Goal: Task Accomplishment & Management: Manage account settings

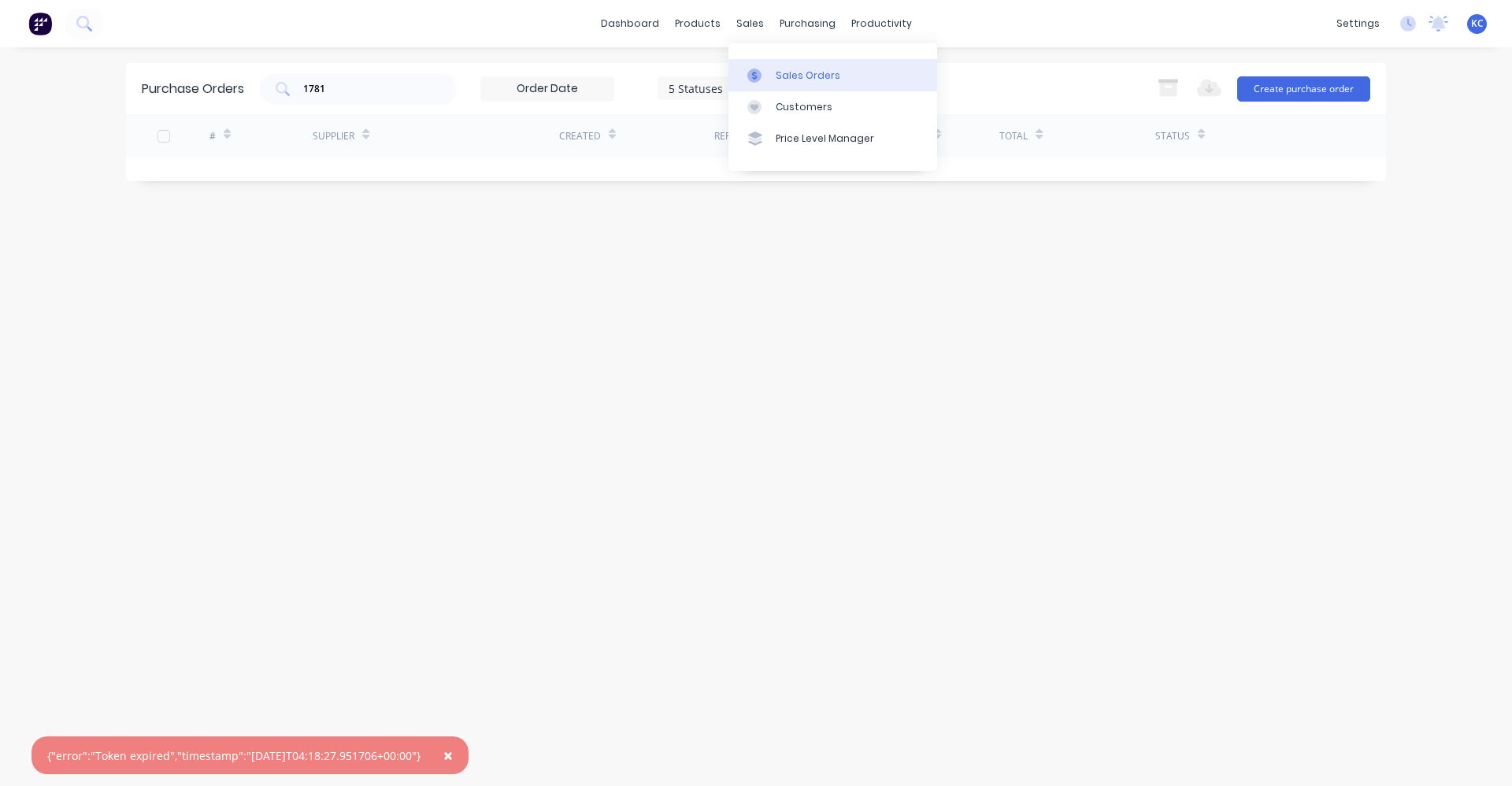
click at [785, 72] on div "Sales Orders" at bounding box center [807, 75] width 65 height 14
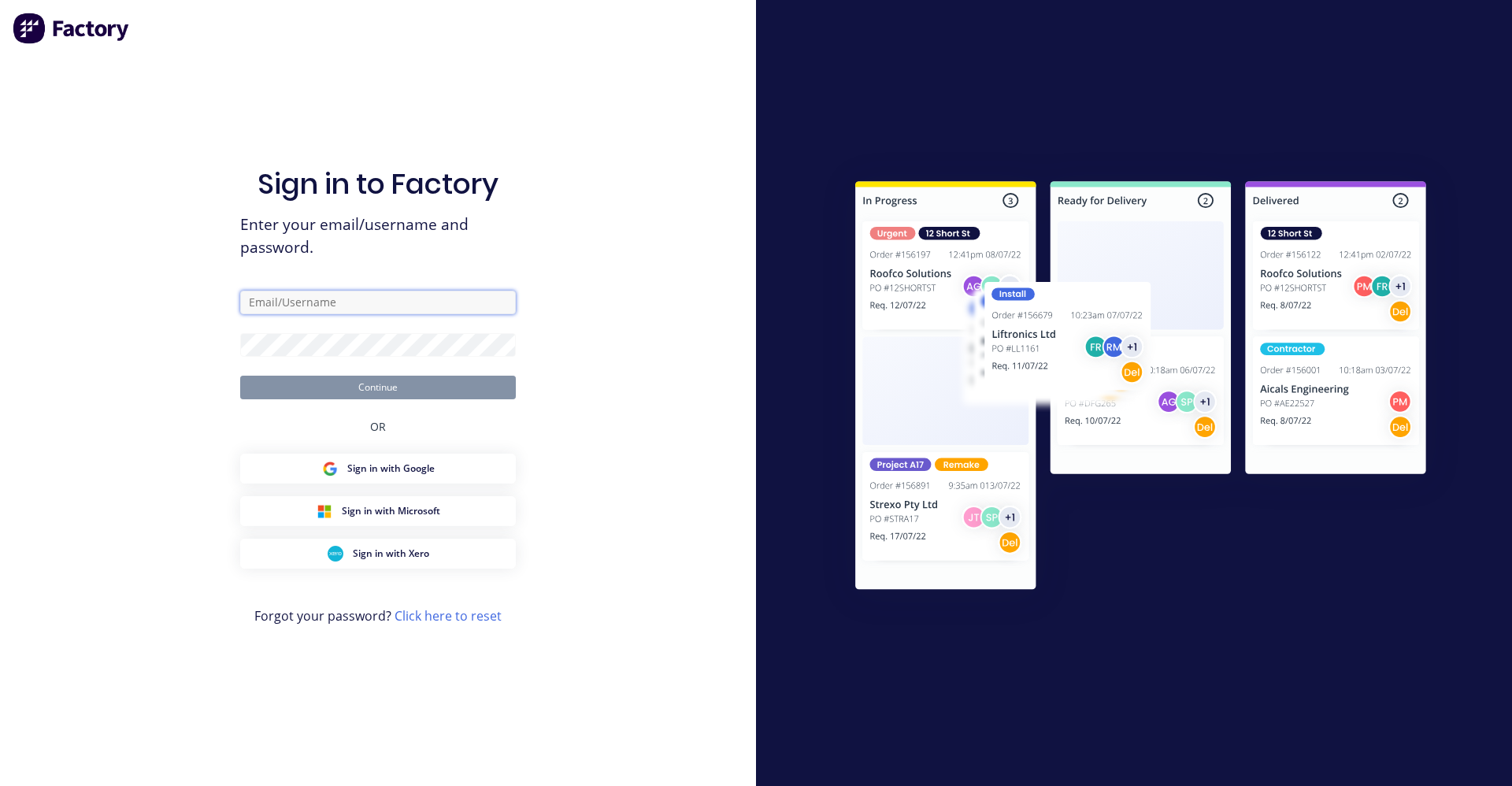
click at [380, 307] on input "text" at bounding box center [378, 302] width 275 height 24
type input "[EMAIL_ADDRESS][DOMAIN_NAME]"
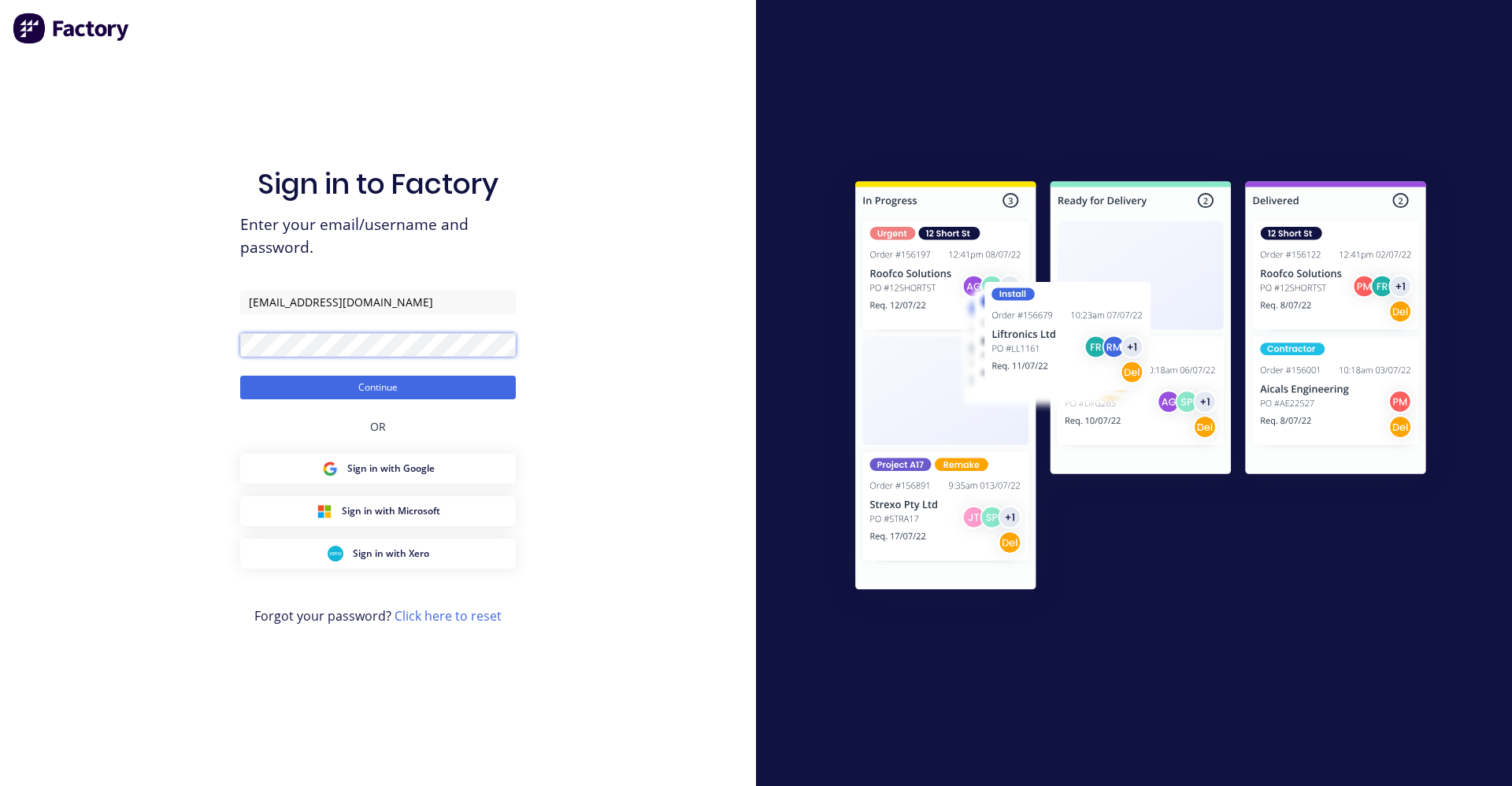
click at [240, 376] on button "Continue" at bounding box center [378, 387] width 275 height 24
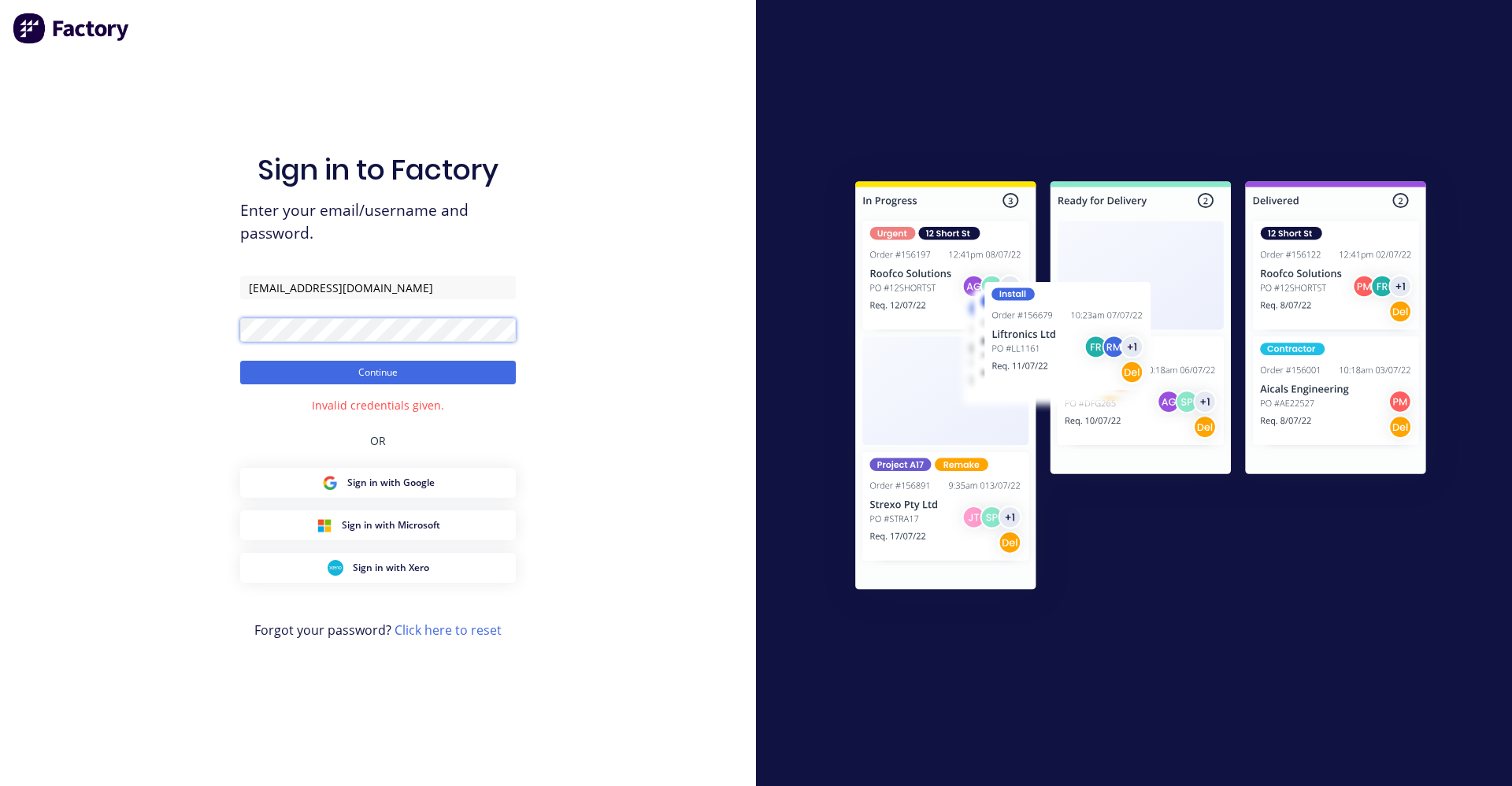
click at [172, 318] on div "Sign in to Factory Enter your email/username and password. [EMAIL_ADDRESS][DOMA…" at bounding box center [378, 393] width 756 height 786
click at [240, 360] on button "Continue" at bounding box center [378, 372] width 275 height 24
click at [326, 345] on form "[EMAIL_ADDRESS][DOMAIN_NAME] Continue" at bounding box center [378, 329] width 275 height 109
click at [207, 328] on div "Sign in to Factory Enter your email/username and password. [EMAIL_ADDRESS][DOMA…" at bounding box center [378, 393] width 756 height 786
click at [240, 360] on button "Continue" at bounding box center [378, 372] width 275 height 24
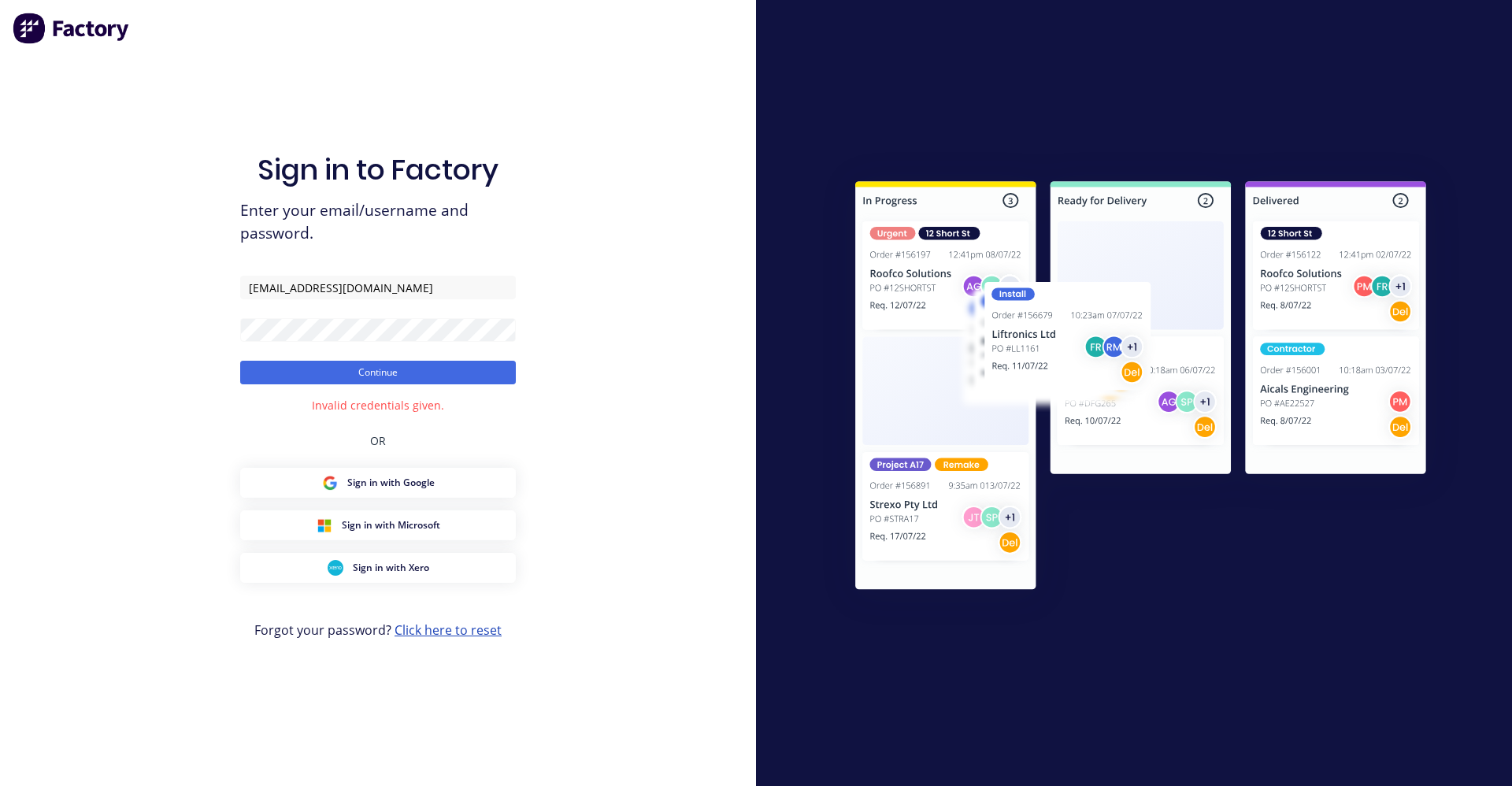
click at [453, 628] on link "Click here to reset" at bounding box center [448, 630] width 107 height 17
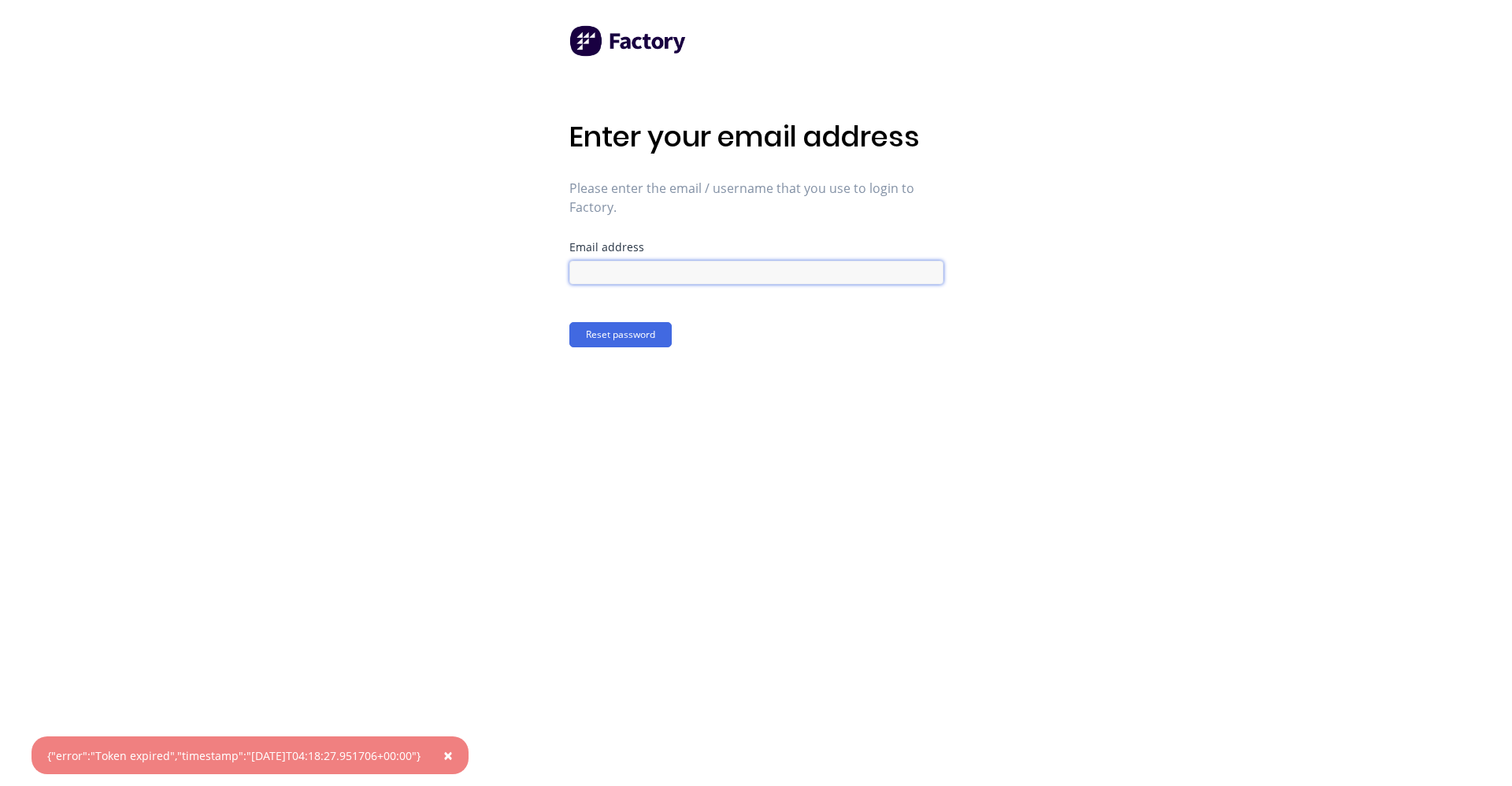
click at [728, 267] on input at bounding box center [756, 273] width 374 height 24
type input "[EMAIL_ADDRESS][DOMAIN_NAME]"
click at [648, 337] on button "Reset password" at bounding box center [620, 334] width 102 height 25
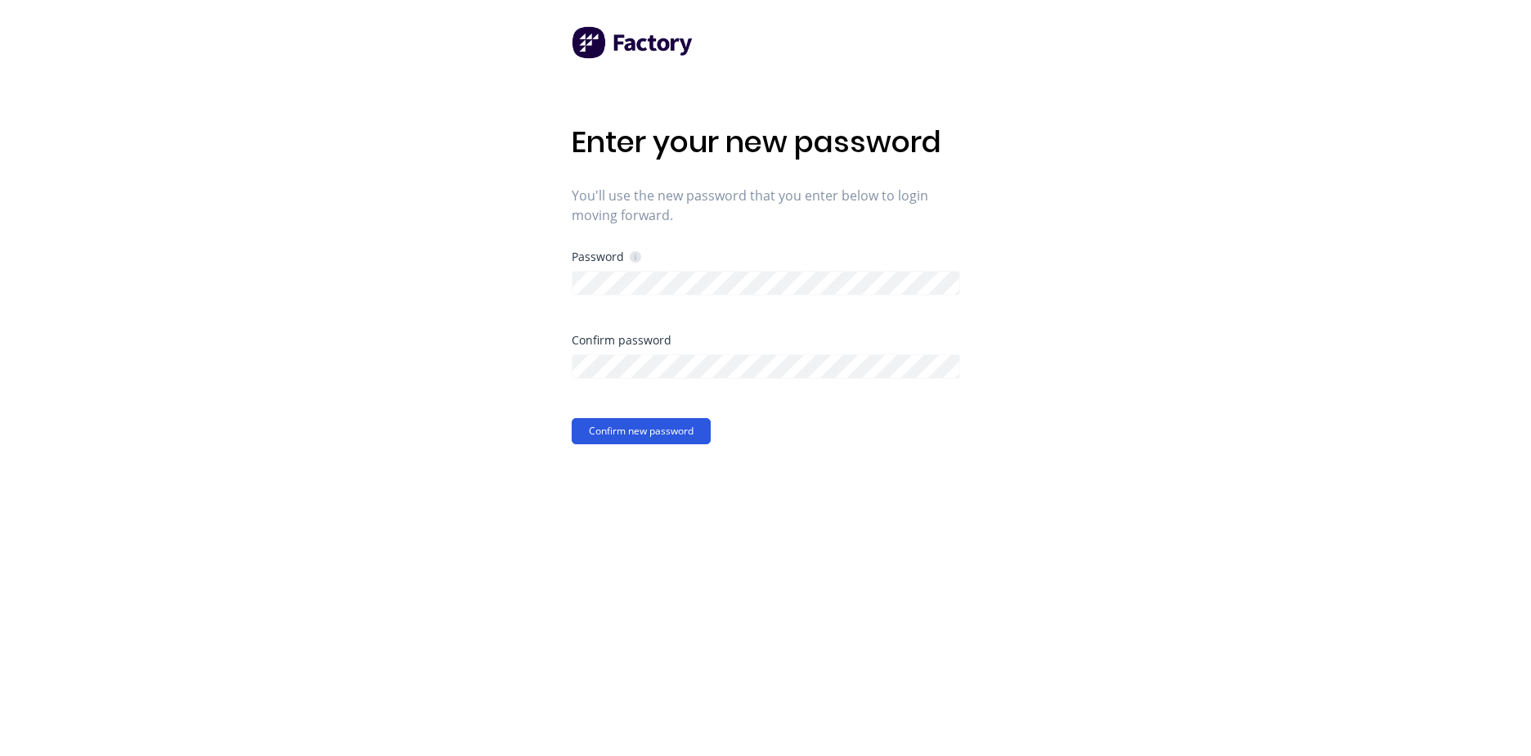
click at [664, 433] on button "Confirm new password" at bounding box center [641, 431] width 139 height 26
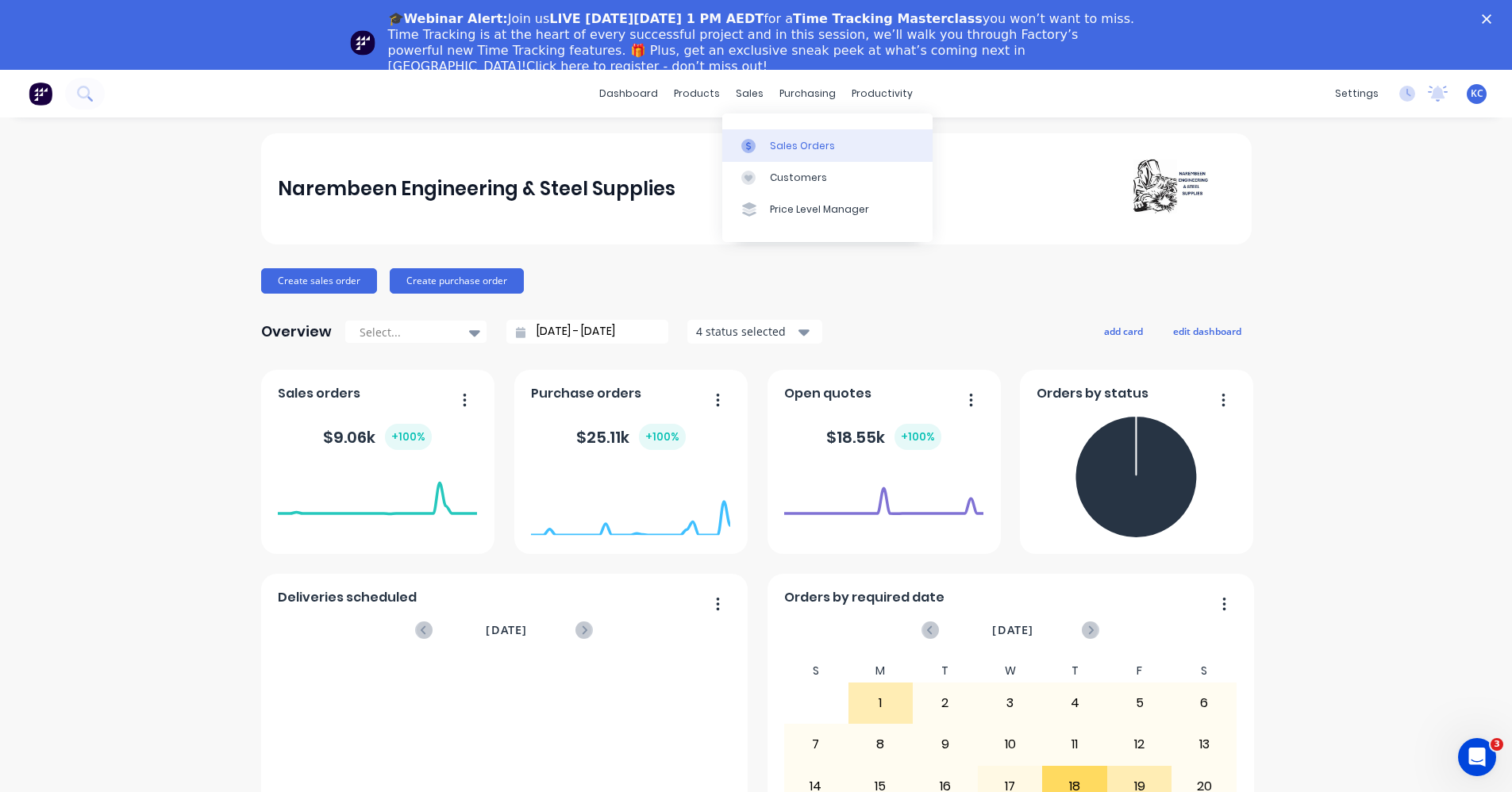
click at [794, 145] on div "Sales Orders" at bounding box center [802, 146] width 65 height 15
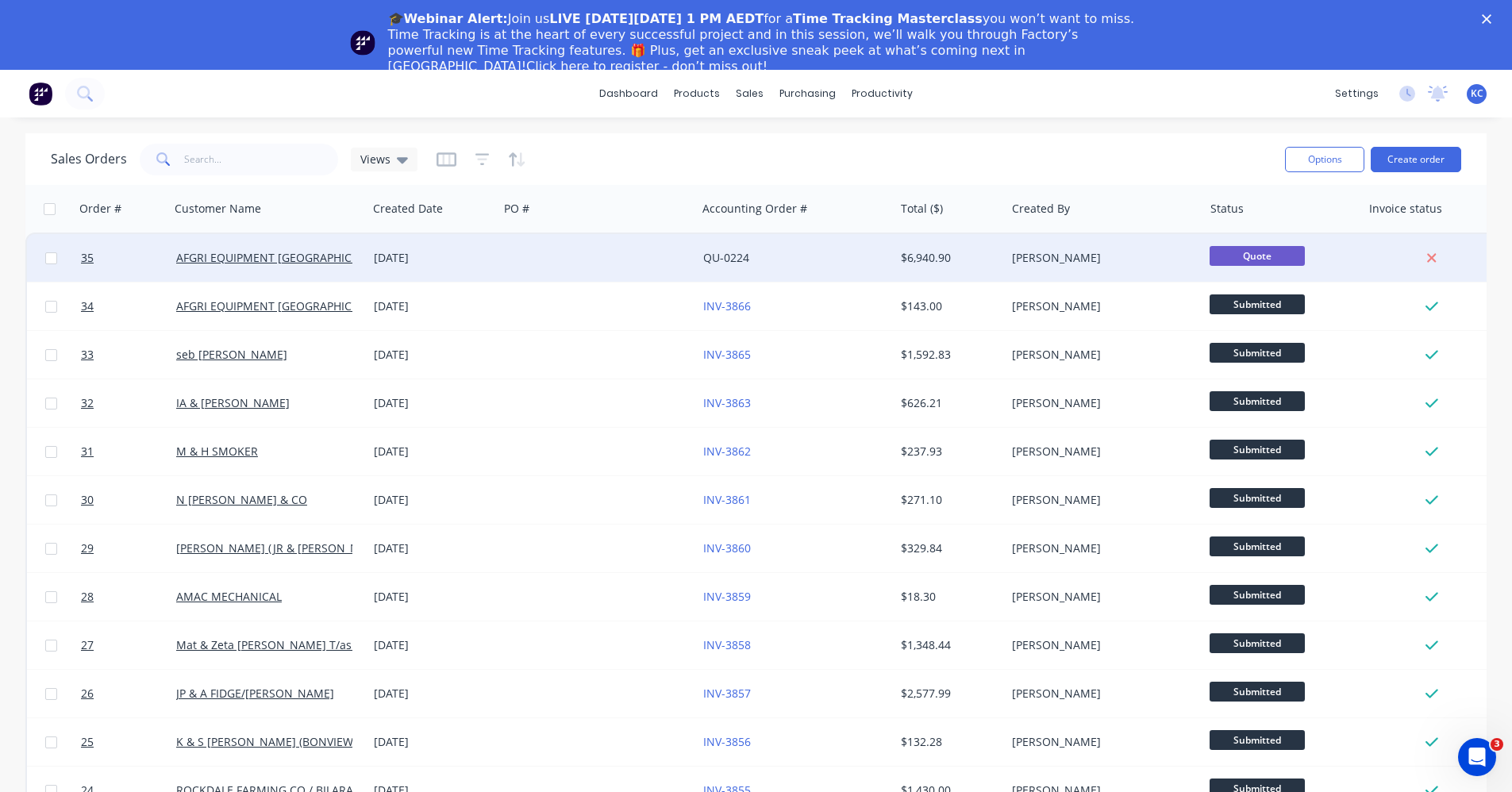
click at [438, 251] on div "23 Sep 2025" at bounding box center [433, 258] width 118 height 16
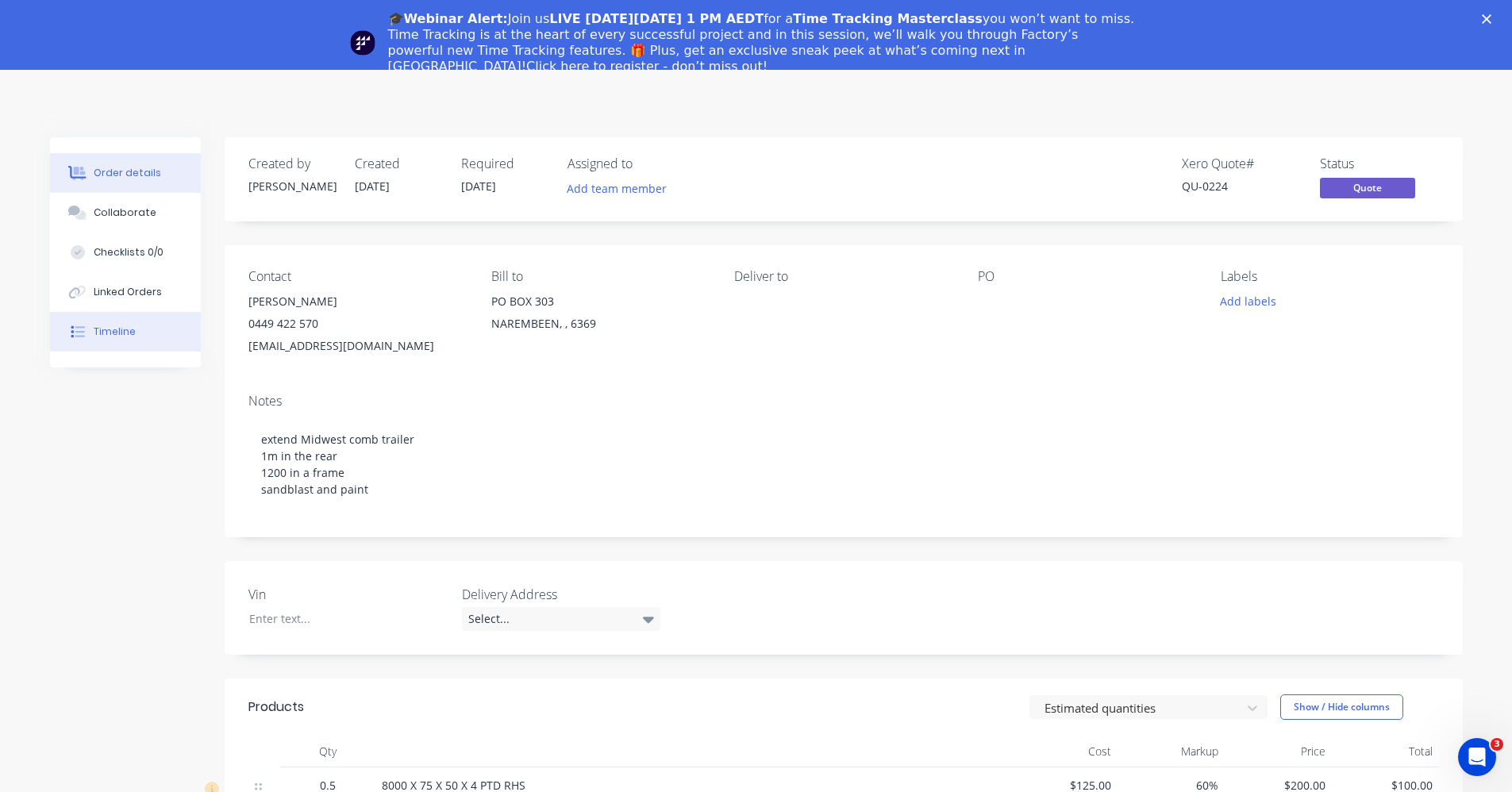
click at [116, 330] on div "Timeline" at bounding box center [114, 331] width 42 height 15
